Goal: Task Accomplishment & Management: Manage account settings

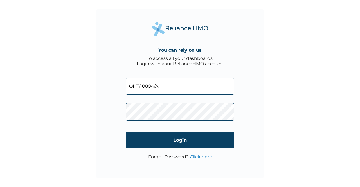
drag, startPoint x: 0, startPoint y: 0, endPoint x: 125, endPoint y: 86, distance: 151.4
click at [125, 86] on div "You can rely on us To access all your dashboards, Login with your RelianceHMO a…" at bounding box center [180, 93] width 169 height 169
click at [165, 84] on input "OHT/10804/A" at bounding box center [180, 86] width 108 height 17
click at [165, 85] on input "OHT/10804/A" at bounding box center [180, 86] width 108 height 17
drag, startPoint x: 165, startPoint y: 85, endPoint x: 123, endPoint y: 85, distance: 41.6
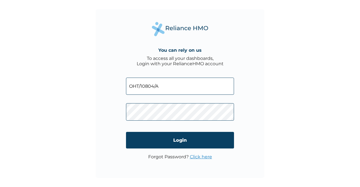
click at [123, 85] on div "You can rely on us To access all your dashboards, Login with your RelianceHMO a…" at bounding box center [180, 93] width 169 height 169
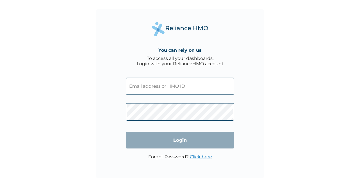
click at [133, 87] on input "text" at bounding box center [180, 86] width 108 height 17
type input "OHT/10804/A"
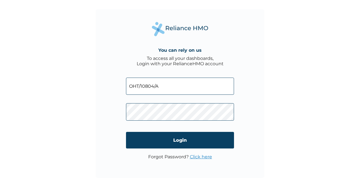
click at [194, 158] on link "Click here" at bounding box center [201, 156] width 22 height 5
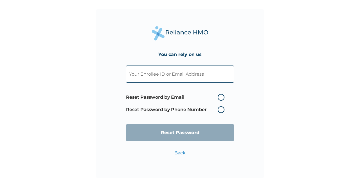
click at [222, 95] on label "Reset Password by Email" at bounding box center [176, 97] width 101 height 7
click at [219, 95] on input "Reset Password by Email" at bounding box center [214, 97] width 9 height 9
radio input "true"
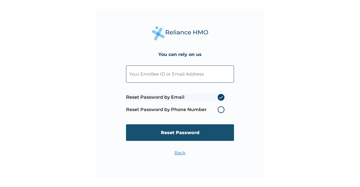
click at [195, 131] on input "Reset Password" at bounding box center [180, 132] width 108 height 17
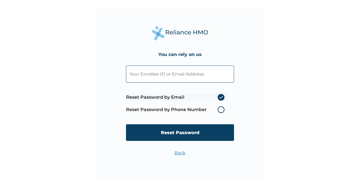
click at [140, 75] on input "text" at bounding box center [180, 73] width 108 height 17
type input "linda.lee@hugotech.co"
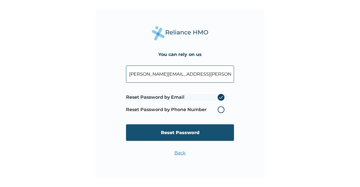
click at [173, 133] on input "Reset Password" at bounding box center [180, 132] width 108 height 17
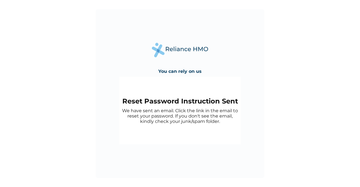
click at [131, 90] on div "Reset Password Instruction Sent We have sent an email. Click the link in the em…" at bounding box center [179, 110] width 121 height 67
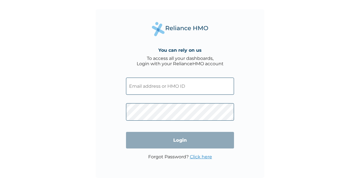
type input "linda.lee@hugotech.co"
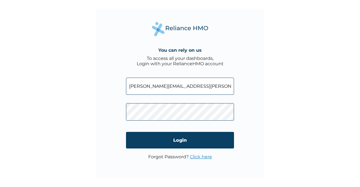
click at [197, 157] on link "Click here" at bounding box center [201, 156] width 22 height 5
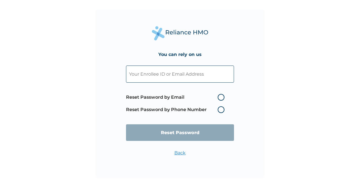
click at [221, 96] on label "Reset Password by Email" at bounding box center [176, 97] width 101 height 7
click at [219, 96] on input "Reset Password by Email" at bounding box center [214, 97] width 9 height 9
radio input "true"
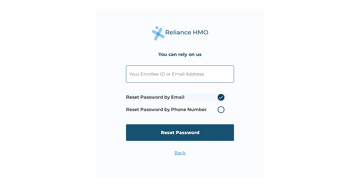
click at [192, 133] on input "Reset Password" at bounding box center [180, 132] width 108 height 17
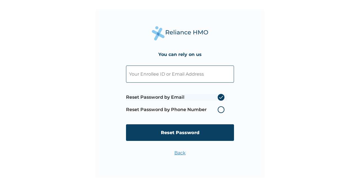
click at [176, 72] on input "text" at bounding box center [180, 73] width 108 height 17
type input "linda.lee@hugotech.co"
click at [177, 136] on input "Reset Password" at bounding box center [180, 132] width 108 height 17
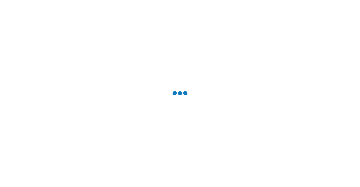
click at [177, 136] on div at bounding box center [180, 93] width 360 height 187
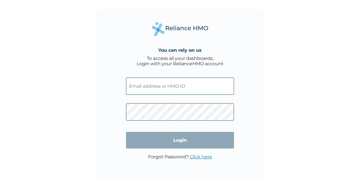
click at [182, 85] on input "text" at bounding box center [180, 86] width 108 height 17
type input "OHT/10804/A"
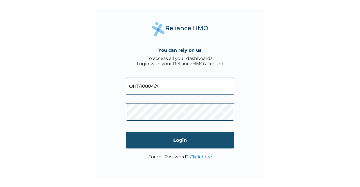
click at [173, 137] on input "Login" at bounding box center [180, 140] width 108 height 17
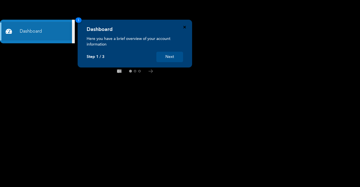
click at [185, 27] on icon "Close" at bounding box center [184, 27] width 3 height 3
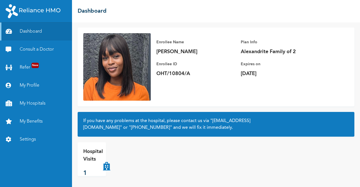
scroll to position [31, 0]
